Goal: Task Accomplishment & Management: Use online tool/utility

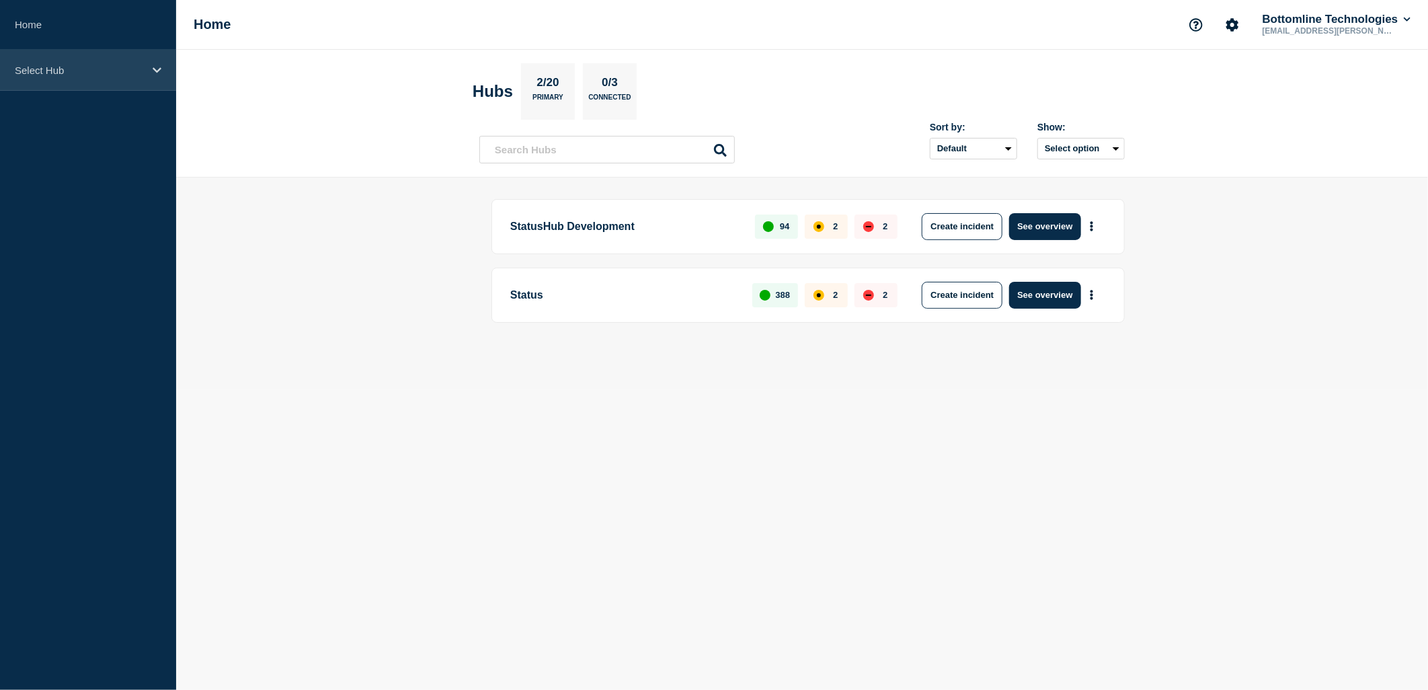
click at [117, 55] on div "Select Hub" at bounding box center [88, 70] width 176 height 41
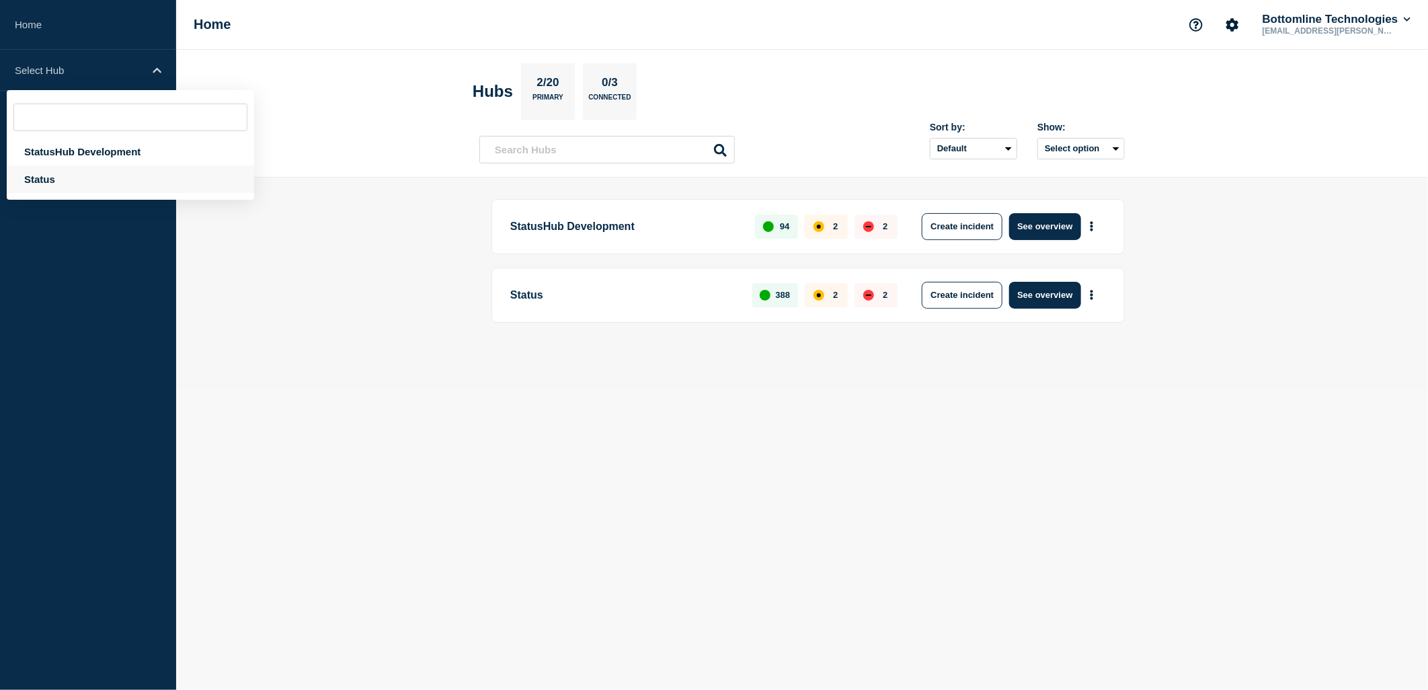
click at [49, 180] on div "Status" at bounding box center [130, 179] width 247 height 28
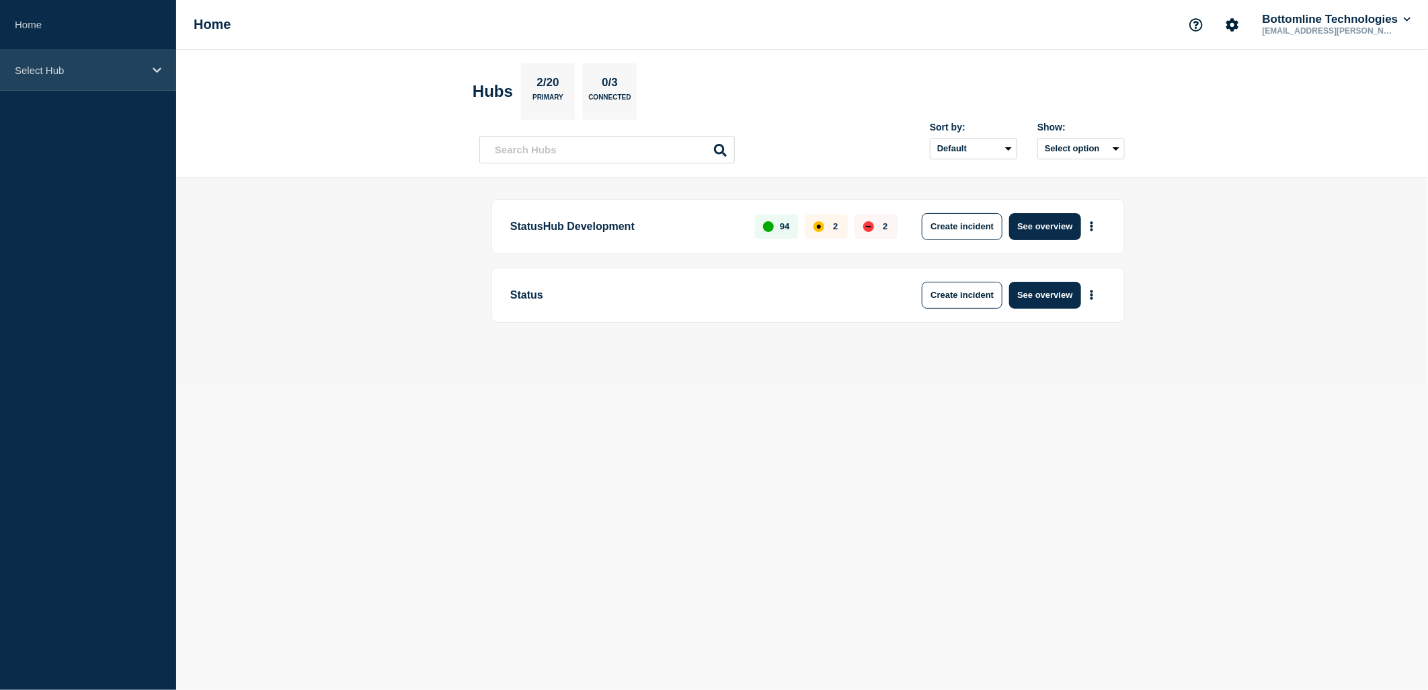
click at [79, 77] on div "Select Hub" at bounding box center [88, 70] width 176 height 41
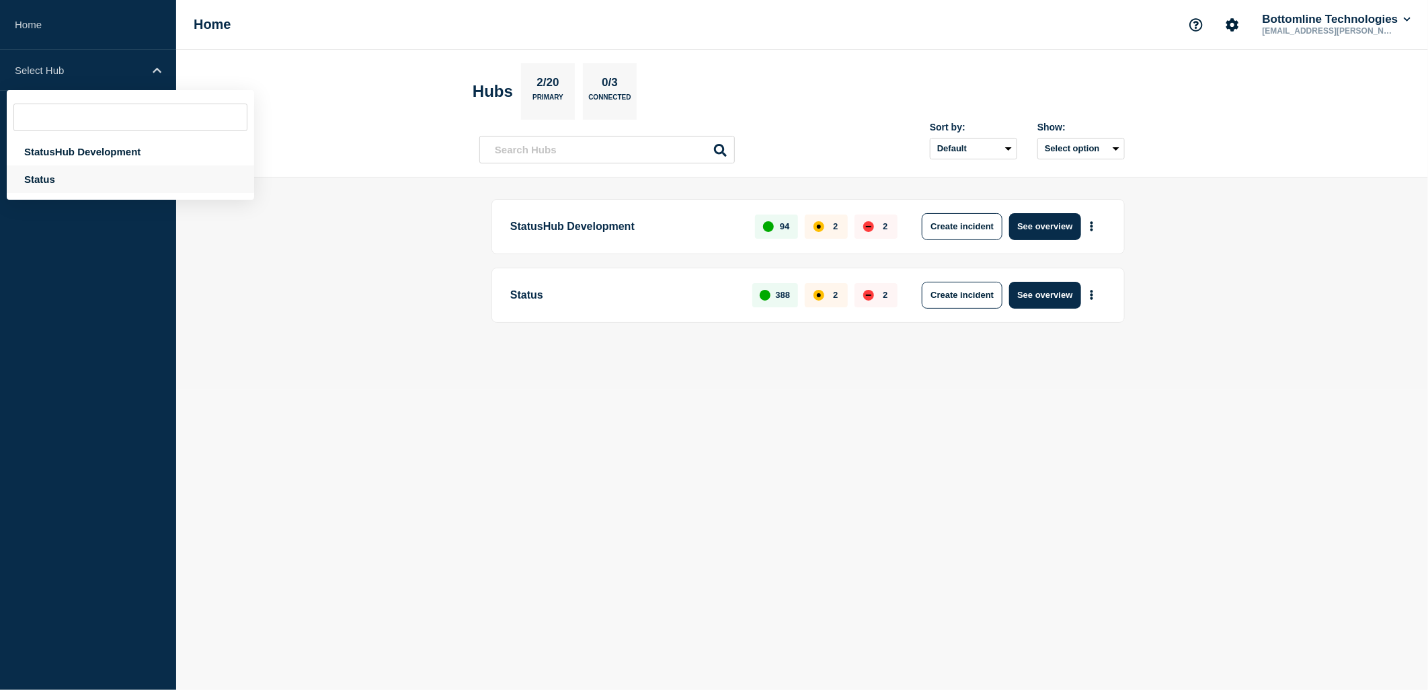
click at [48, 180] on div "Status" at bounding box center [130, 179] width 247 height 28
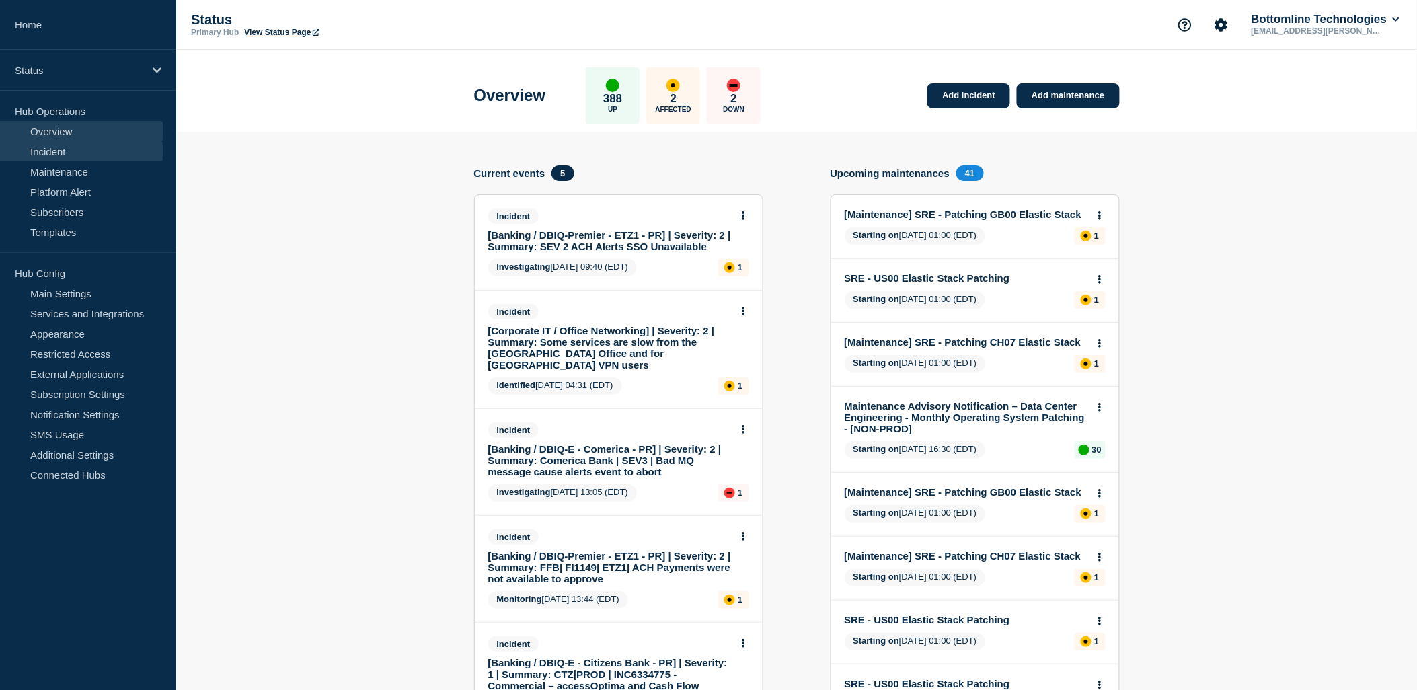
click at [56, 150] on link "Incident" at bounding box center [81, 151] width 163 height 20
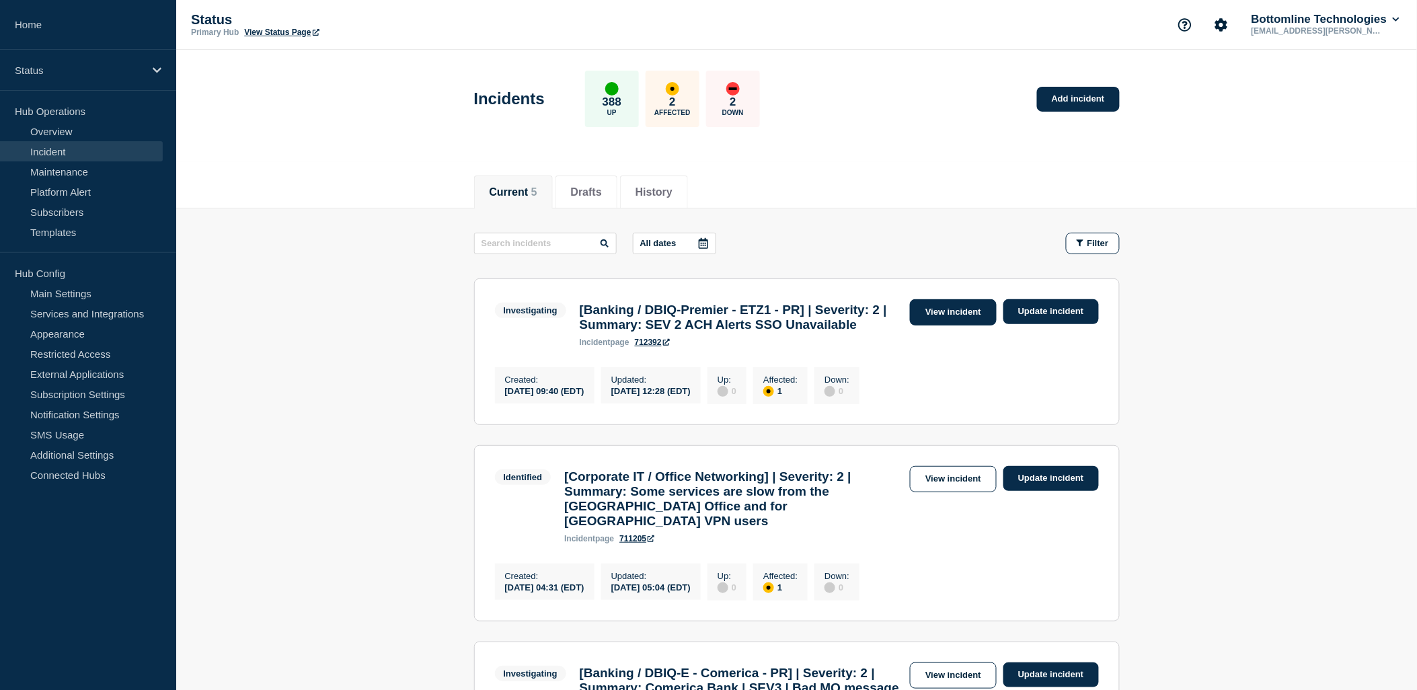
click at [950, 306] on link "View incident" at bounding box center [953, 312] width 87 height 26
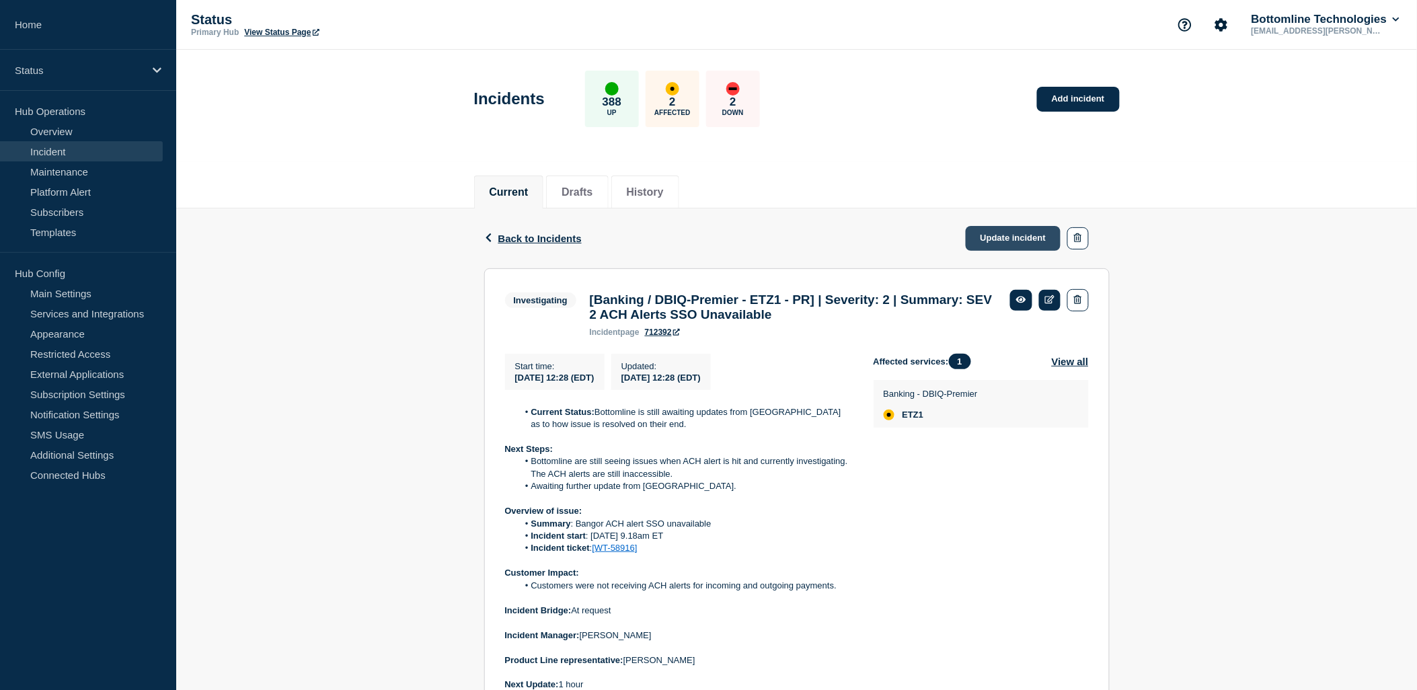
click at [982, 229] on link "Update incident" at bounding box center [1014, 238] width 96 height 25
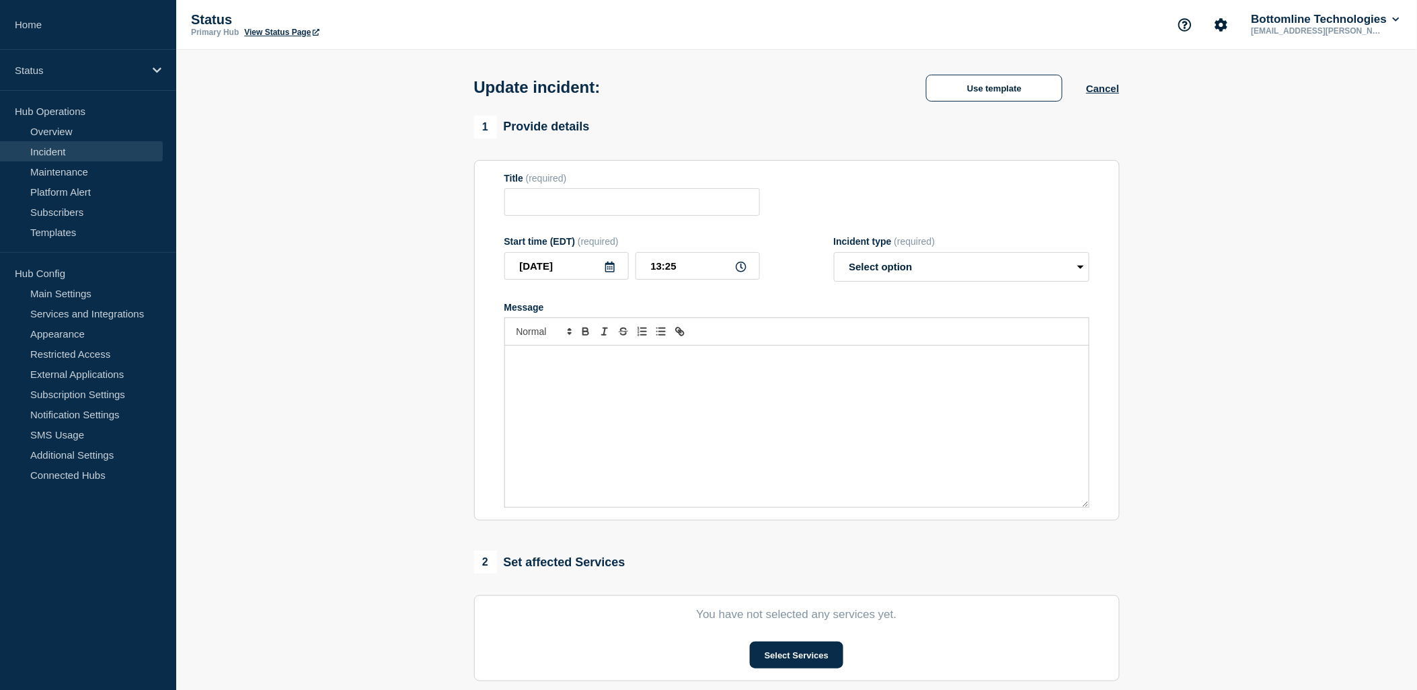
type input "[Banking / DBIQ-Premier - ETZ1 - PR] | Severity: 2 | Summary: SEV 2 ACH Alerts …"
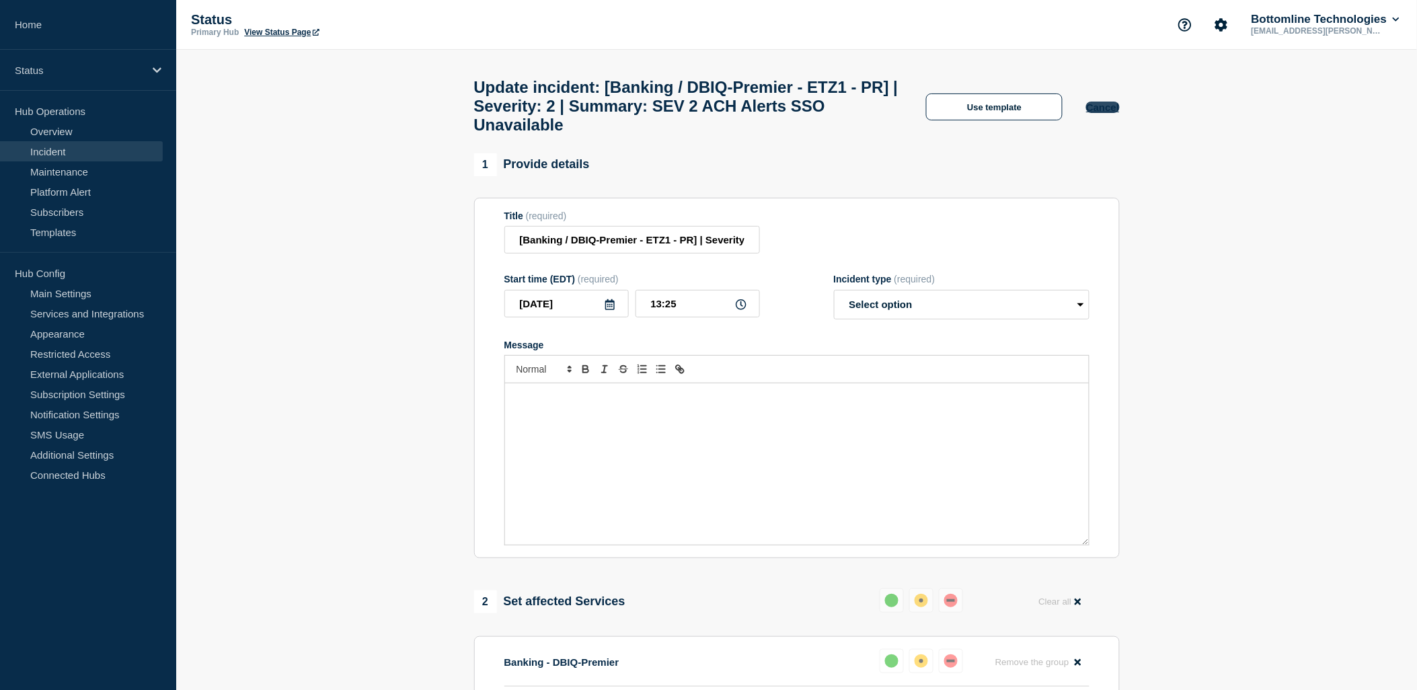
click at [1112, 112] on button "Cancel" at bounding box center [1102, 107] width 33 height 11
